Goal: Go to known website: Access a specific website the user already knows

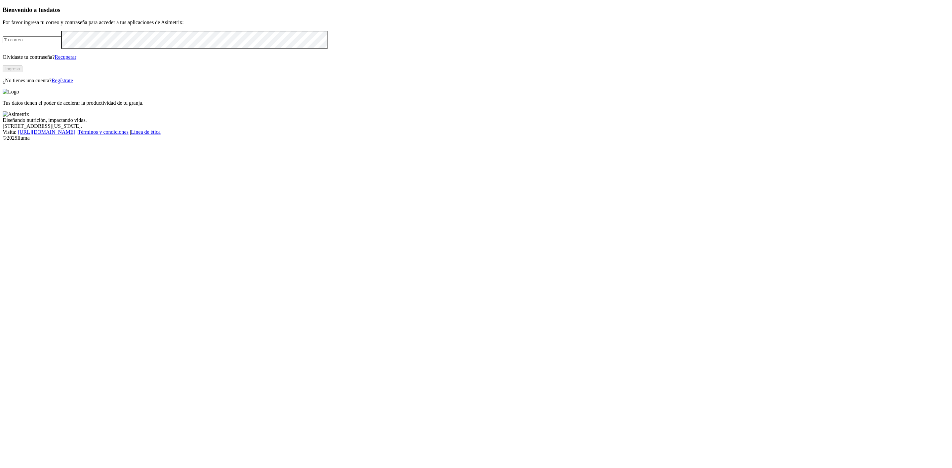
click at [61, 43] on input "email" at bounding box center [32, 39] width 58 height 7
click at [61, 43] on input "[GEOGRAPHIC_DATA]" at bounding box center [32, 39] width 58 height 7
type input "[EMAIL_ADDRESS][DOMAIN_NAME]"
click input "submit" at bounding box center [0, 0] width 0 height 0
